Goal: Task Accomplishment & Management: Complete application form

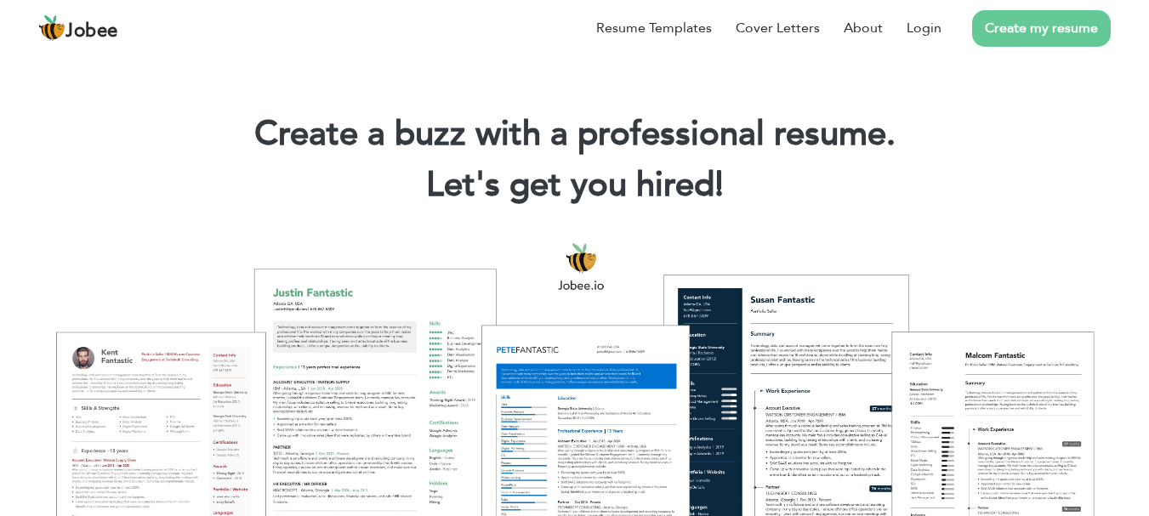
click at [518, 128] on h1 "Create a buzz with a professional resume." at bounding box center [575, 134] width 1098 height 44
click at [1013, 33] on link "Create my resume" at bounding box center [1041, 28] width 139 height 37
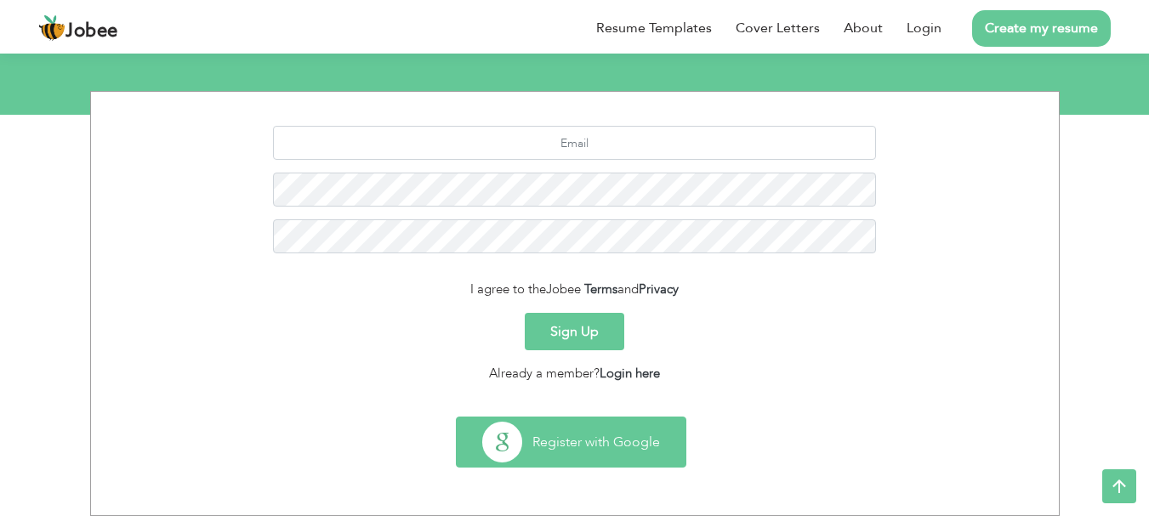
scroll to position [190, 0]
click at [579, 441] on button "Register with Google" at bounding box center [571, 441] width 229 height 49
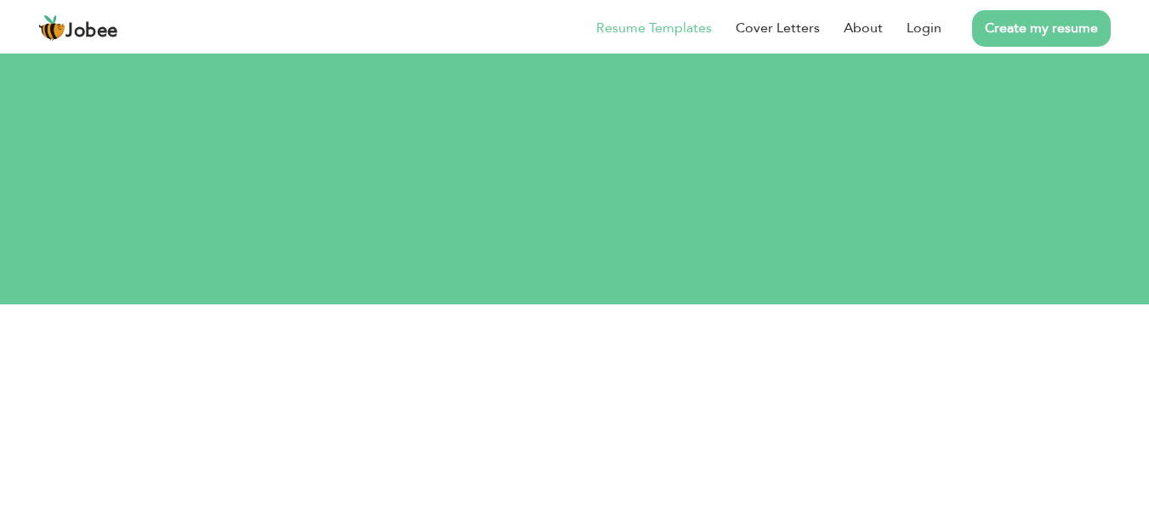
click at [667, 31] on link "Resume Templates" at bounding box center [654, 28] width 116 height 20
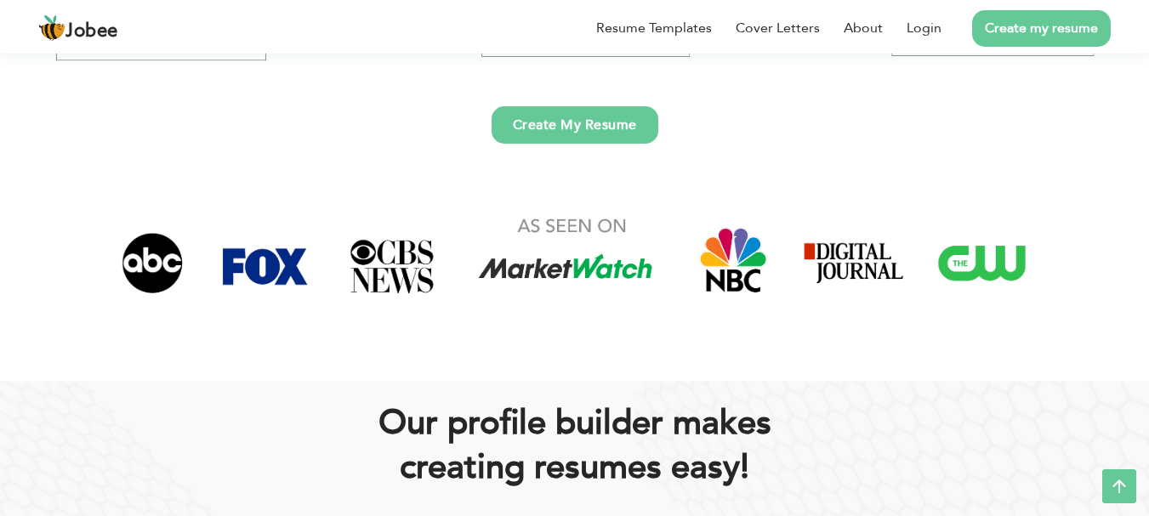
scroll to position [425, 0]
